Goal: Task Accomplishment & Management: Use online tool/utility

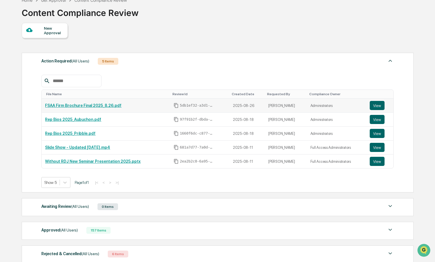
click at [111, 104] on link "FSAA Firm Brochure Final 2025_8.26.pdf" at bounding box center [83, 105] width 76 height 5
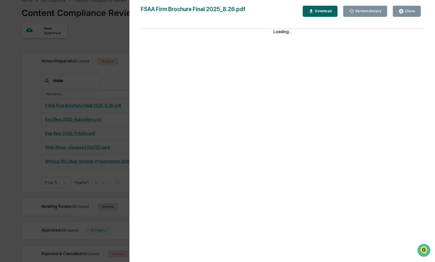
click at [411, 11] on div "Close" at bounding box center [409, 11] width 11 height 4
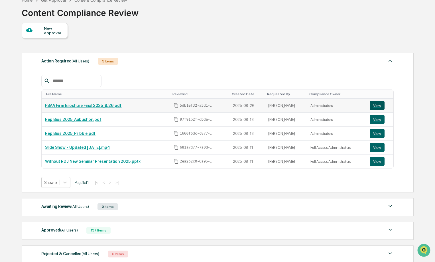
click at [375, 104] on button "View" at bounding box center [377, 105] width 15 height 9
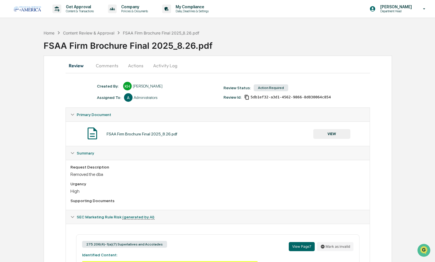
click at [111, 67] on button "Comments" at bounding box center [107, 66] width 32 height 14
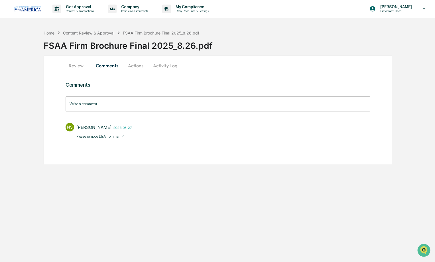
click at [139, 67] on button "Actions" at bounding box center [136, 66] width 26 height 14
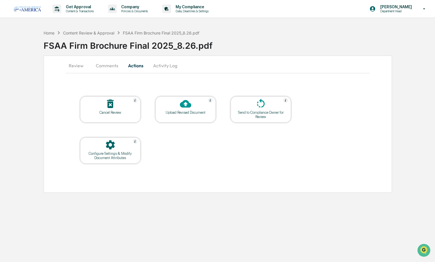
click at [189, 104] on icon at bounding box center [185, 104] width 11 height 8
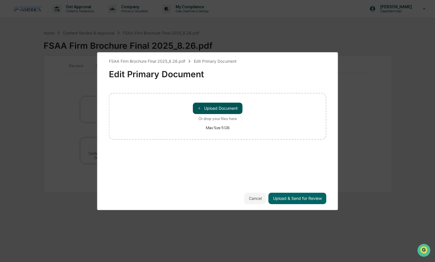
click at [207, 106] on button "＋ Upload Document" at bounding box center [218, 108] width 50 height 11
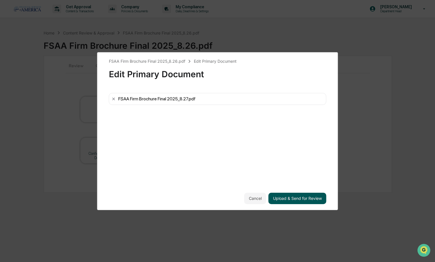
click at [285, 196] on button "Upload & Send for Review" at bounding box center [298, 198] width 58 height 11
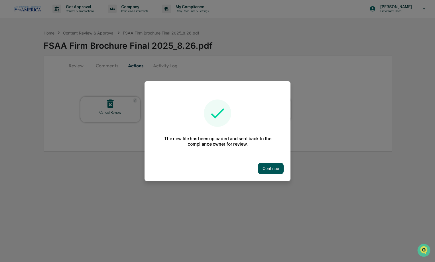
click at [272, 166] on button "Continue" at bounding box center [271, 168] width 26 height 11
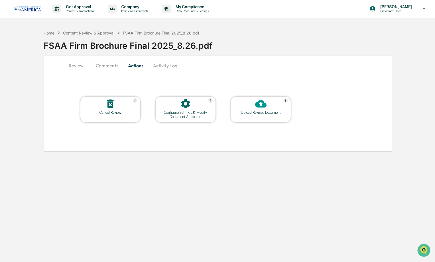
click at [87, 33] on div "Content Review & Approval" at bounding box center [88, 33] width 51 height 5
